Goal: Task Accomplishment & Management: Use online tool/utility

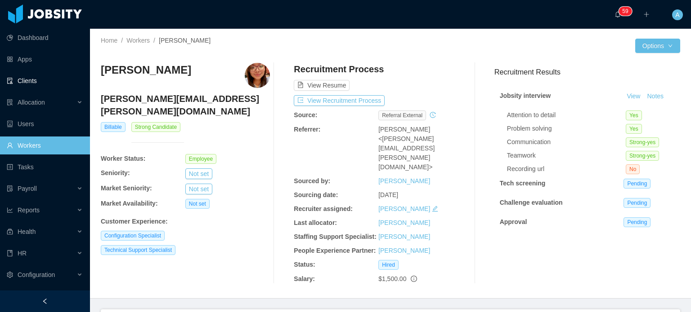
click at [41, 77] on link "Clients" at bounding box center [45, 81] width 76 height 18
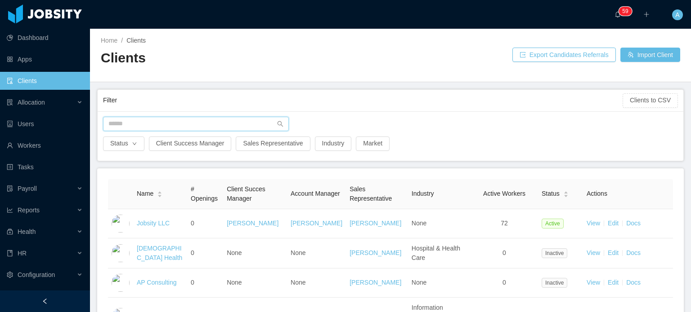
click at [138, 120] on input "text" at bounding box center [196, 124] width 186 height 14
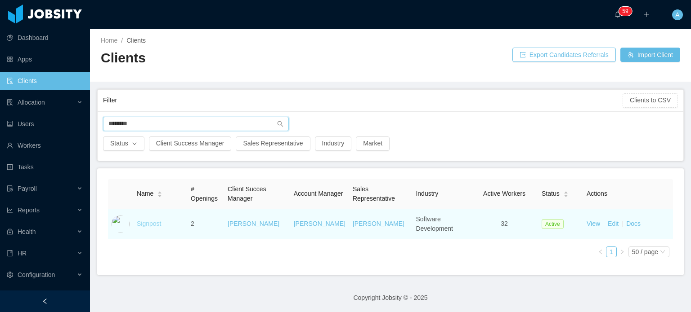
type input "********"
click at [144, 223] on link "Signpost" at bounding box center [149, 223] width 24 height 7
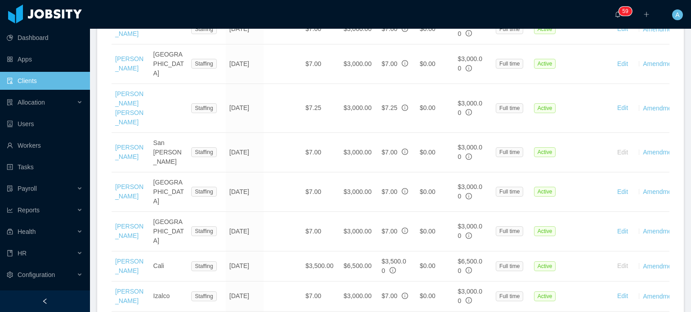
scroll to position [811, 0]
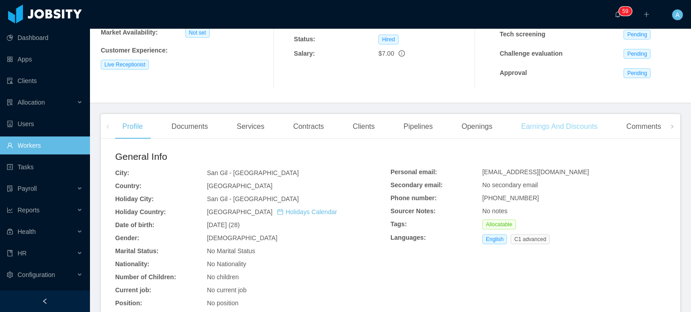
scroll to position [150, 0]
click at [557, 123] on div "Earnings And Discounts" at bounding box center [558, 125] width 91 height 25
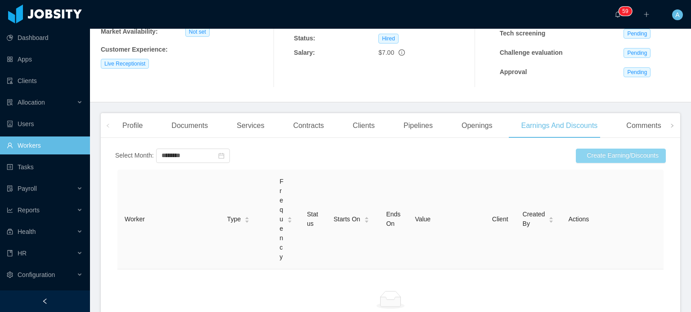
click at [593, 153] on button "Create Earning/Discounts" at bounding box center [620, 156] width 90 height 14
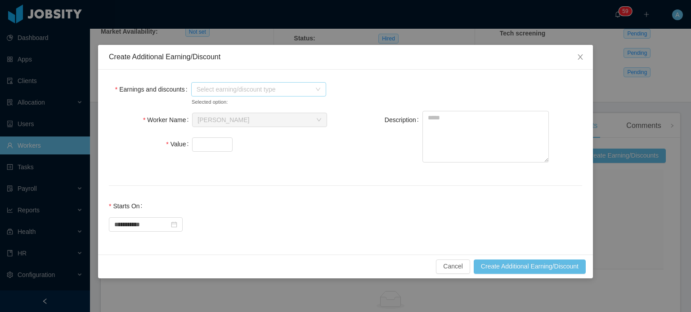
click at [318, 91] on icon "icon: down" at bounding box center [317, 89] width 5 height 5
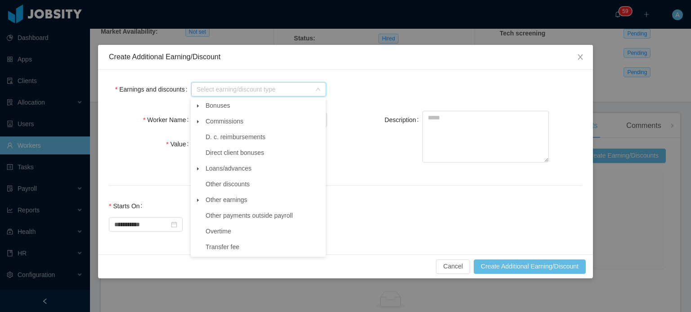
click at [199, 108] on icon "icon: caret-down" at bounding box center [198, 106] width 4 height 4
click at [196, 200] on span at bounding box center [197, 200] width 11 height 11
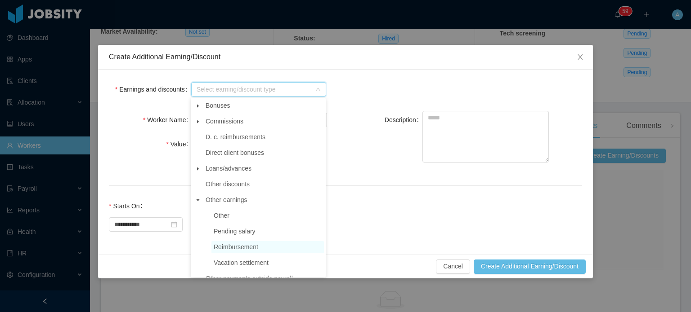
click at [238, 251] on span "Reimbursement" at bounding box center [236, 247] width 45 height 7
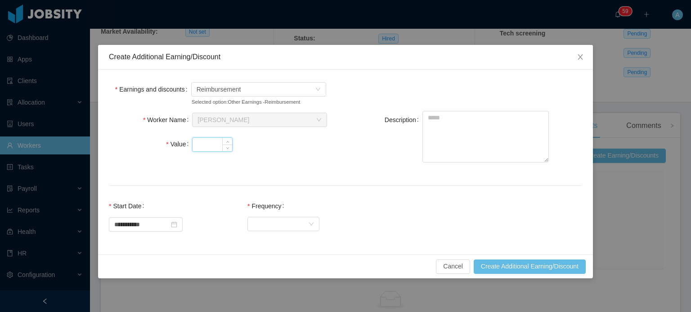
click at [214, 145] on input "Value" at bounding box center [212, 144] width 40 height 13
type input "**"
click at [507, 130] on textarea "Description" at bounding box center [485, 137] width 126 height 52
click at [308, 226] on div "Select Frequency" at bounding box center [280, 223] width 55 height 13
click at [300, 237] on li "One Time" at bounding box center [291, 242] width 72 height 14
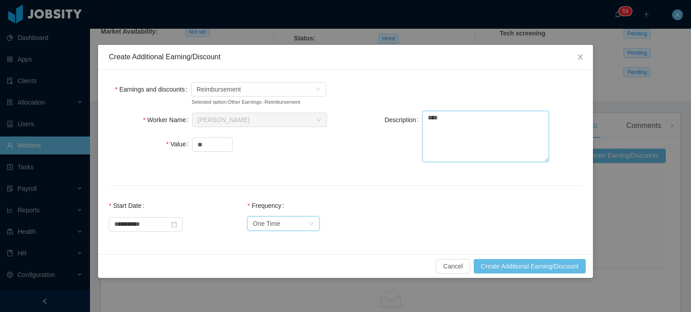
click at [465, 120] on textarea "***" at bounding box center [485, 137] width 126 height 52
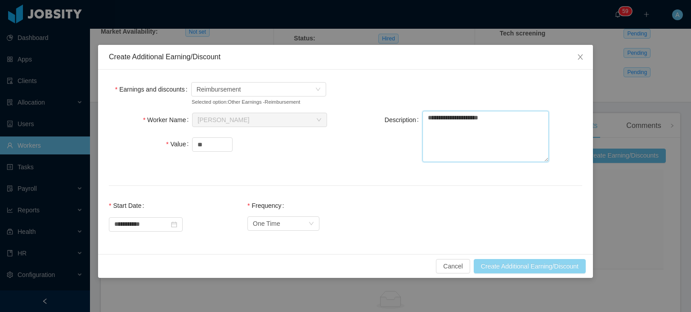
type textarea "**********"
click at [544, 262] on button "Create Additional Earning/Discount" at bounding box center [529, 266] width 112 height 14
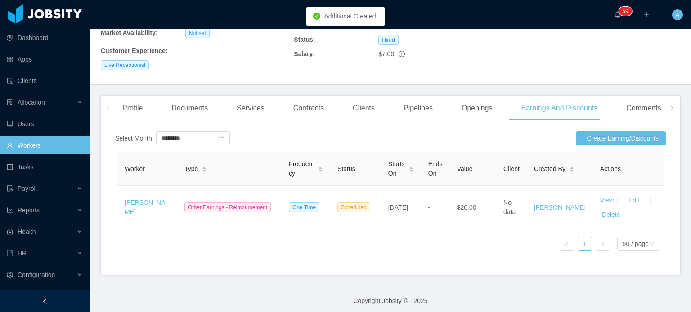
scroll to position [150, 0]
